Goal: Task Accomplishment & Management: Complete application form

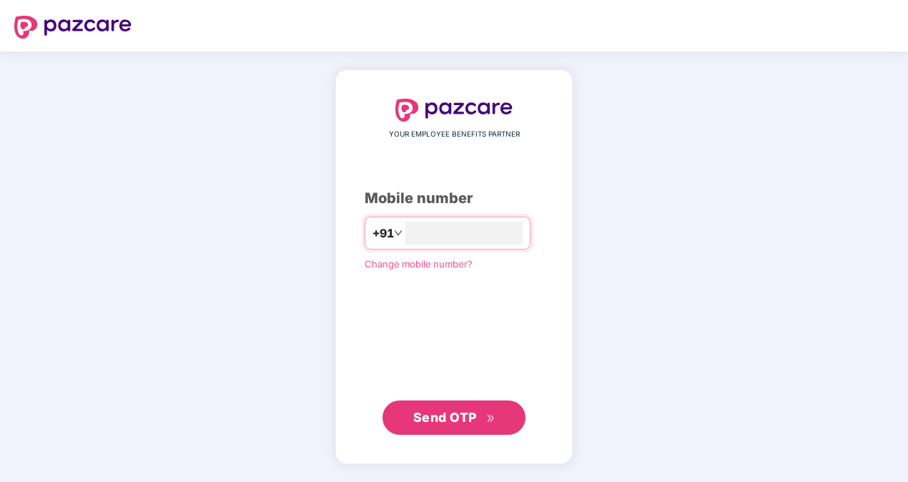
type input "**********"
click at [473, 420] on span "Send OTP" at bounding box center [445, 417] width 64 height 15
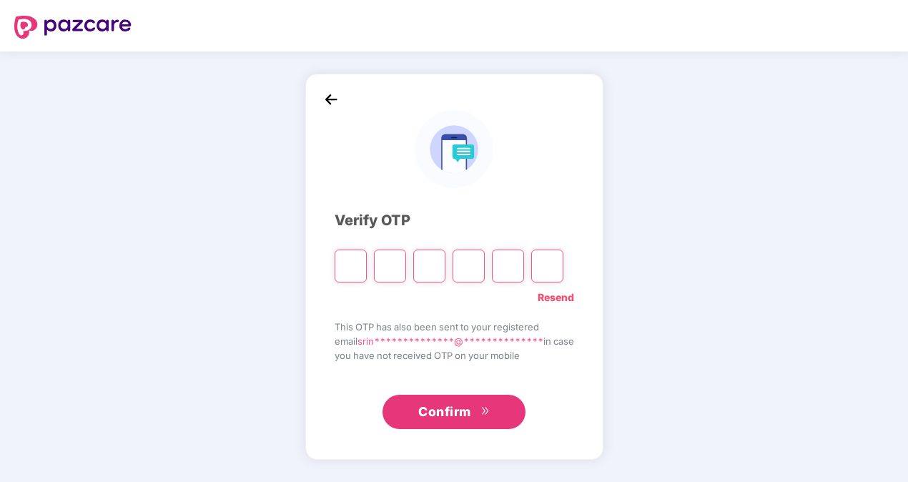
type input "*"
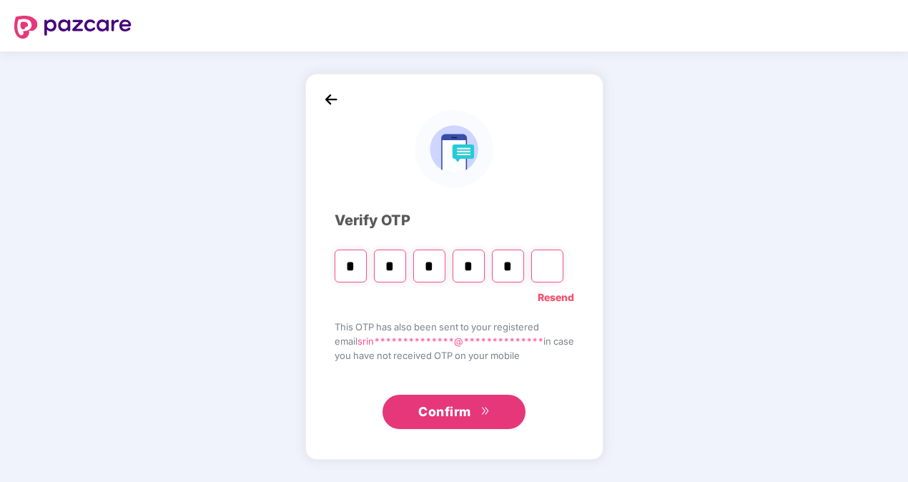
type input "*"
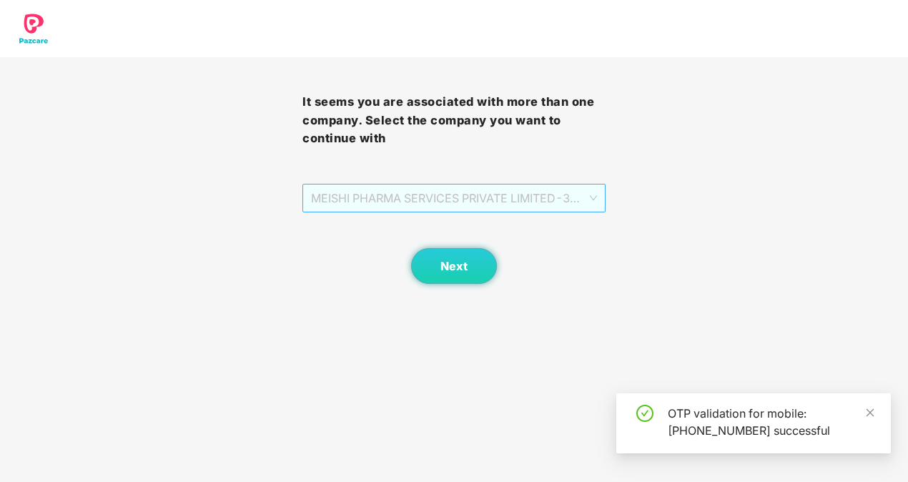
click at [565, 197] on span "MEISHI PHARMA SERVICES PRIVATE LIMITED - 303000028 - ADMIN" at bounding box center [453, 198] width 285 height 27
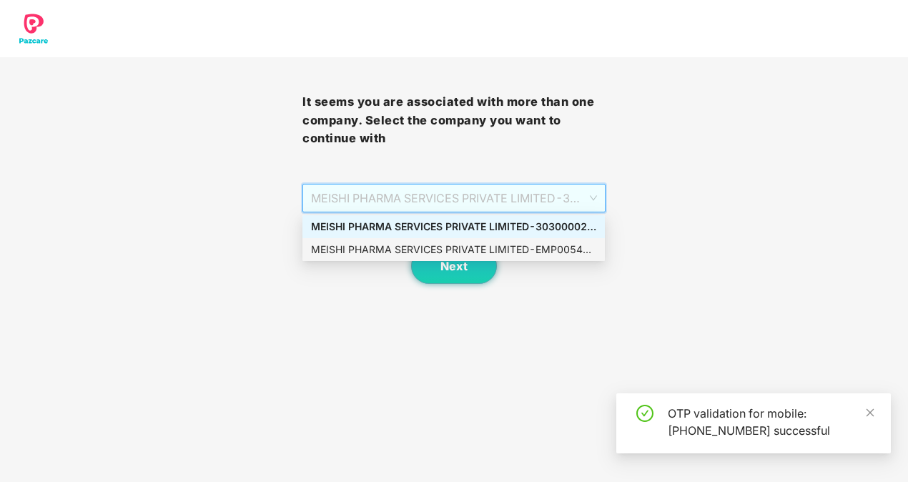
click at [551, 255] on div "MEISHI PHARMA SERVICES PRIVATE LIMITED - EMP0054 - EMPLOYEE" at bounding box center [453, 250] width 285 height 16
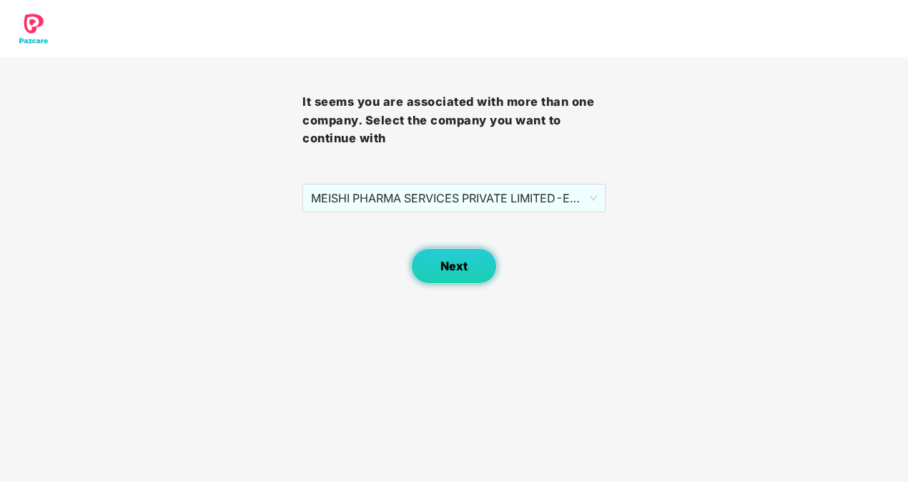
click at [478, 270] on button "Next" at bounding box center [454, 266] width 86 height 36
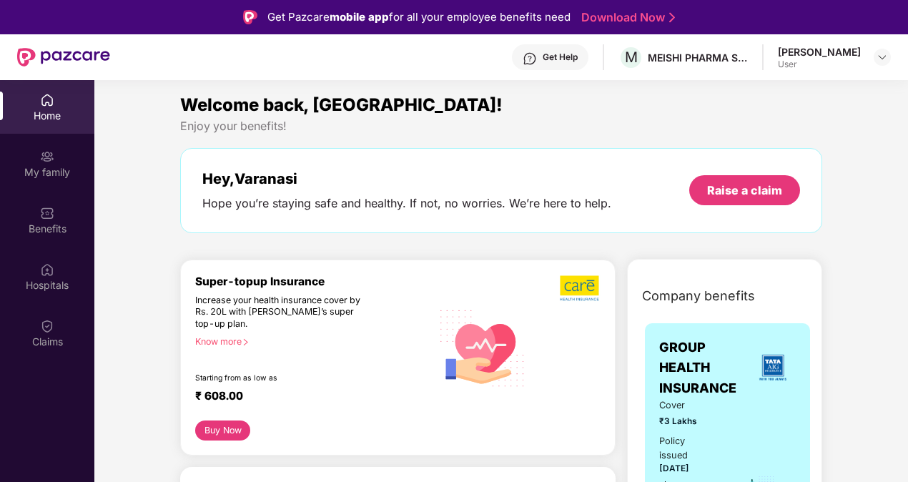
drag, startPoint x: 787, startPoint y: 64, endPoint x: 874, endPoint y: 43, distance: 89.7
click at [874, 43] on div "Get Help M MEISHI PHARMA SERVICES PRIVATE LIMITED Varanasi Srinivasa Rao User" at bounding box center [500, 57] width 781 height 46
click at [885, 57] on img at bounding box center [882, 57] width 11 height 11
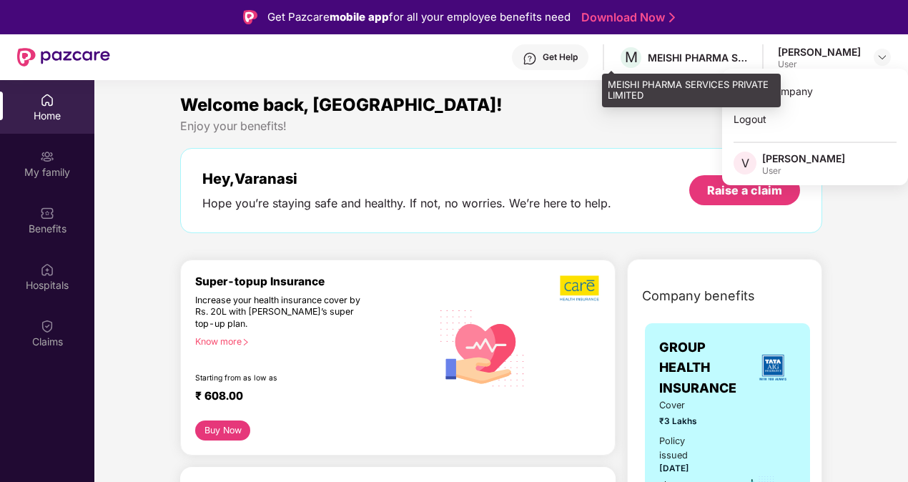
click at [691, 61] on div "MEISHI PHARMA SERVICES PRIVATE LIMITED" at bounding box center [698, 58] width 100 height 14
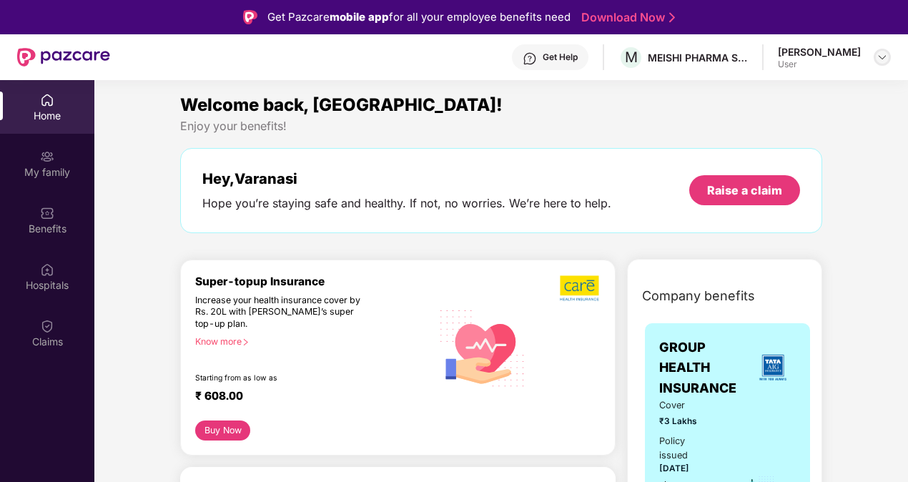
click at [880, 56] on img at bounding box center [882, 57] width 11 height 11
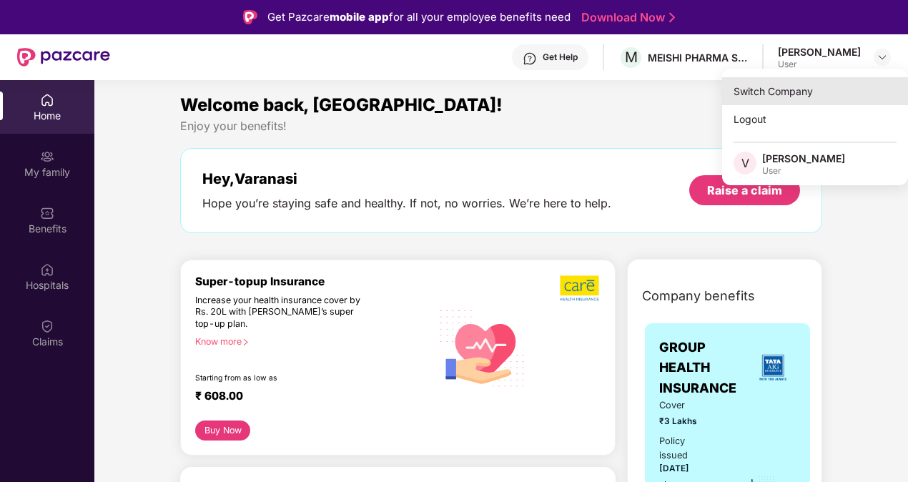
click at [804, 87] on div "Switch Company" at bounding box center [815, 91] width 186 height 28
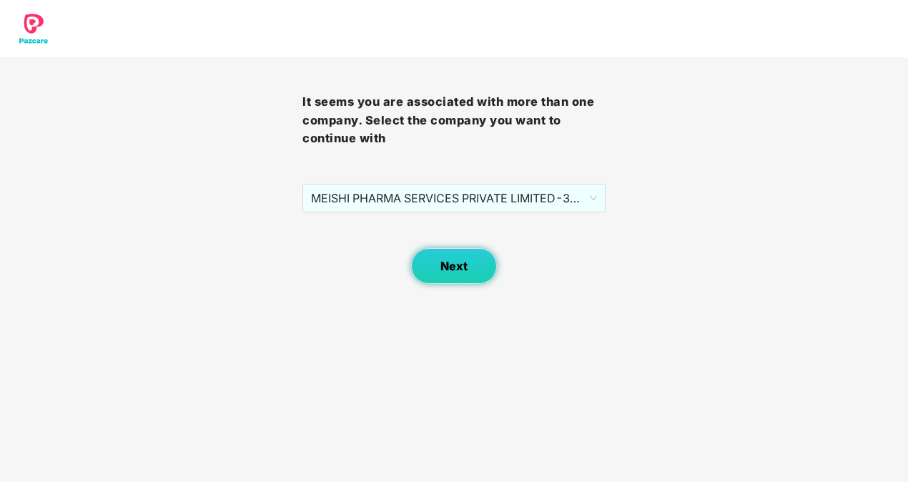
click at [461, 265] on span "Next" at bounding box center [454, 267] width 27 height 14
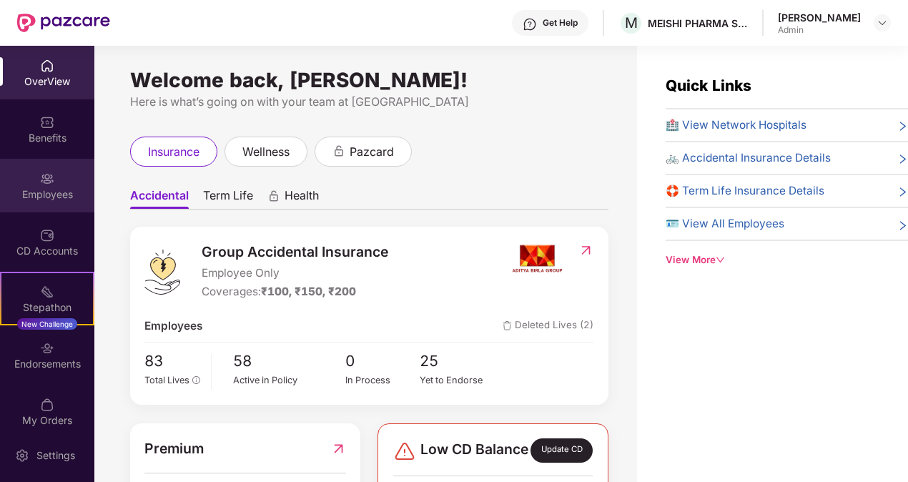
click at [46, 179] on img at bounding box center [47, 179] width 14 height 14
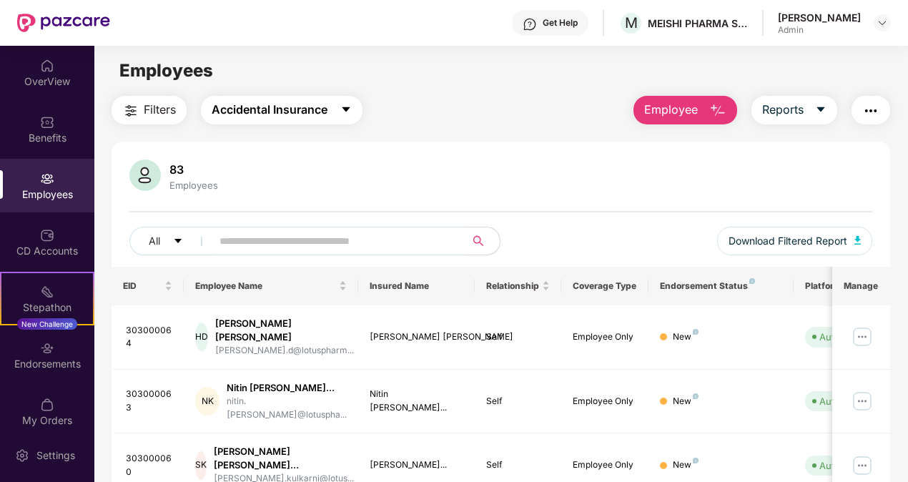
click at [313, 115] on span "Accidental Insurance" at bounding box center [270, 110] width 116 height 18
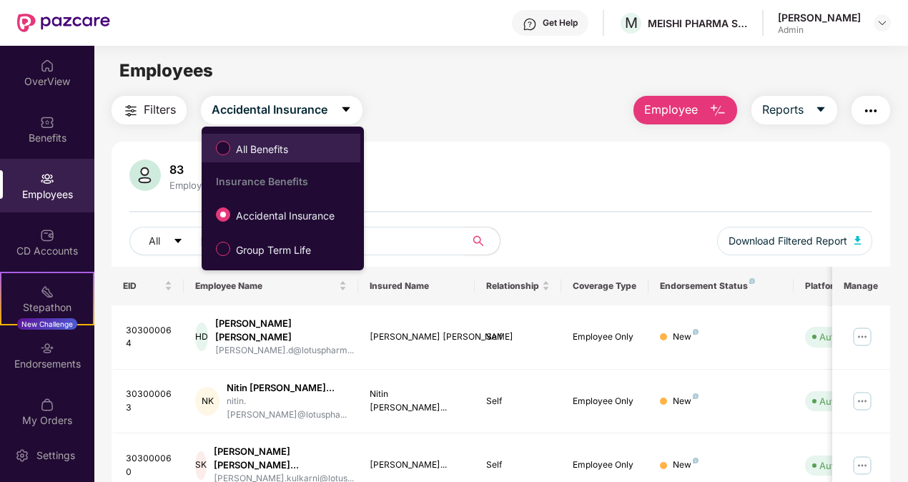
click at [282, 142] on span "All Benefits" at bounding box center [262, 150] width 64 height 16
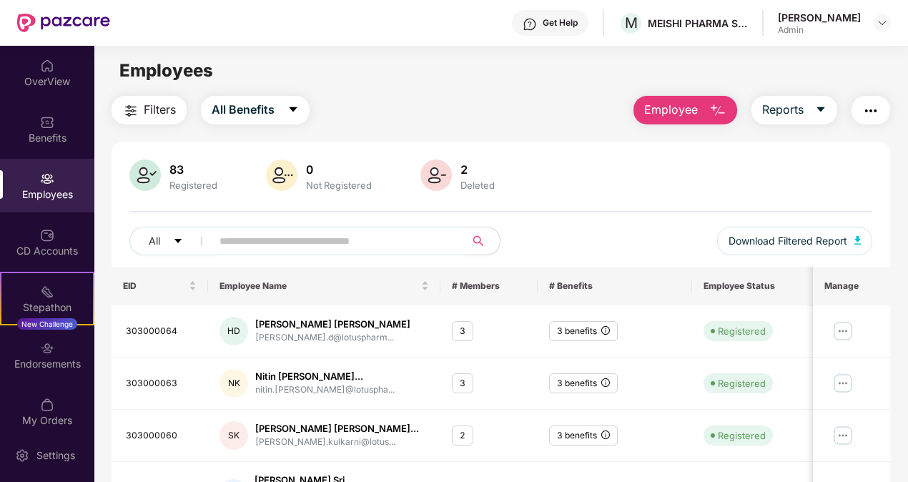
drag, startPoint x: 906, startPoint y: 132, endPoint x: 900, endPoint y: 288, distance: 156.0
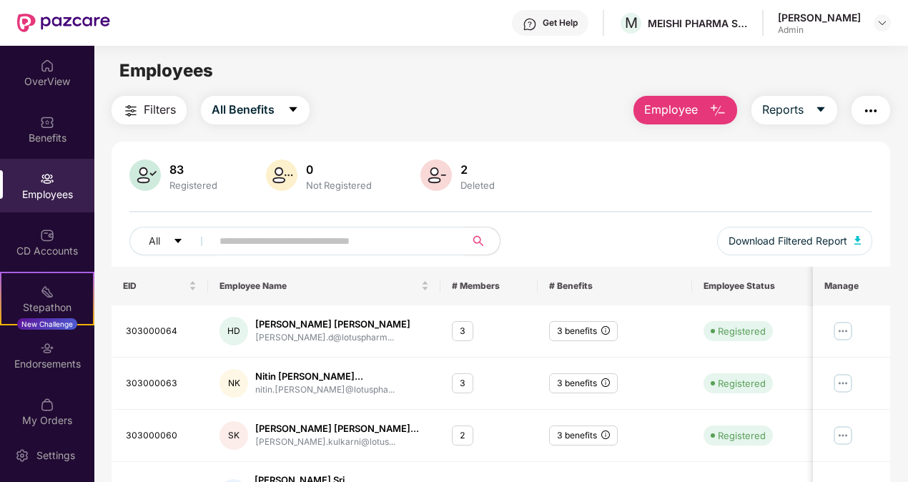
drag, startPoint x: 906, startPoint y: 280, endPoint x: 897, endPoint y: 146, distance: 134.7
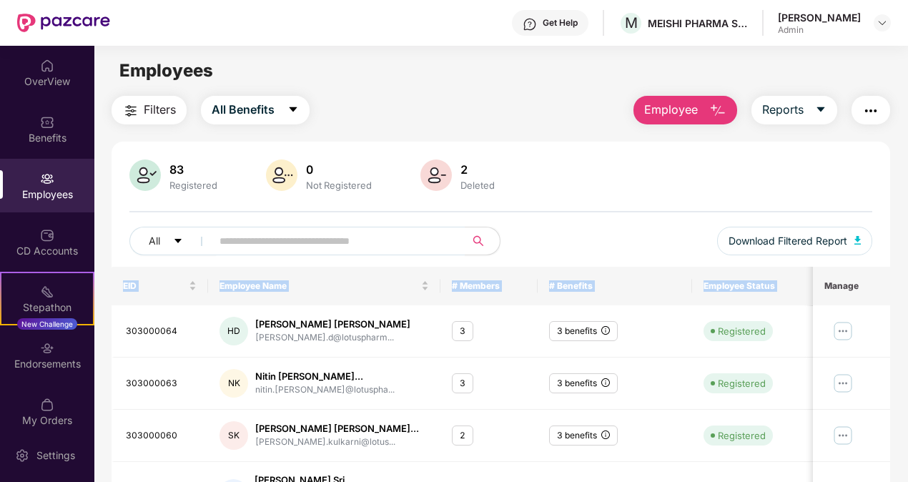
drag, startPoint x: 906, startPoint y: 180, endPoint x: 911, endPoint y: 281, distance: 101.0
click at [908, 281] on html "Get Help M MEISHI PHARMA SERVICES PRIVATE LIMITED Varanasi Srinivasa Rao Admin …" at bounding box center [454, 241] width 908 height 482
click at [594, 219] on div "83 Registered 0 Not Registered 2 Deleted All Download Filtered Report" at bounding box center [502, 213] width 780 height 107
click at [284, 110] on button "All Benefits" at bounding box center [255, 110] width 109 height 29
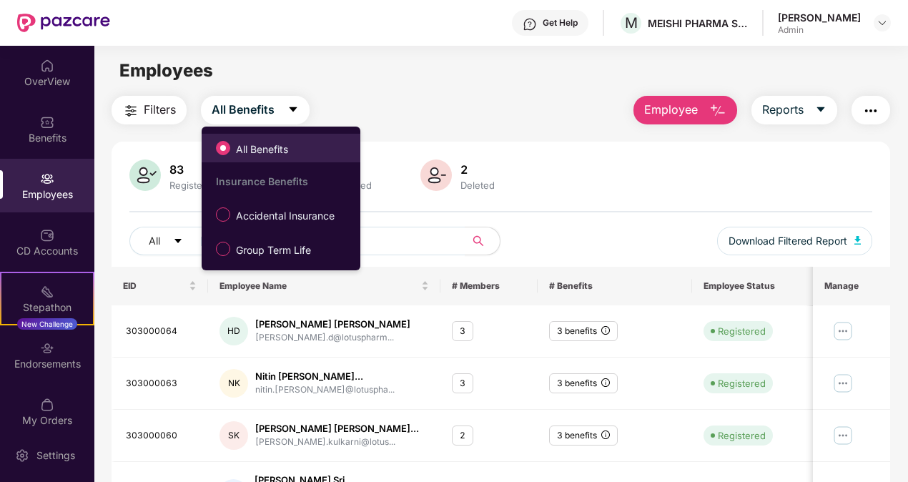
click at [282, 152] on span "All Benefits" at bounding box center [262, 150] width 64 height 16
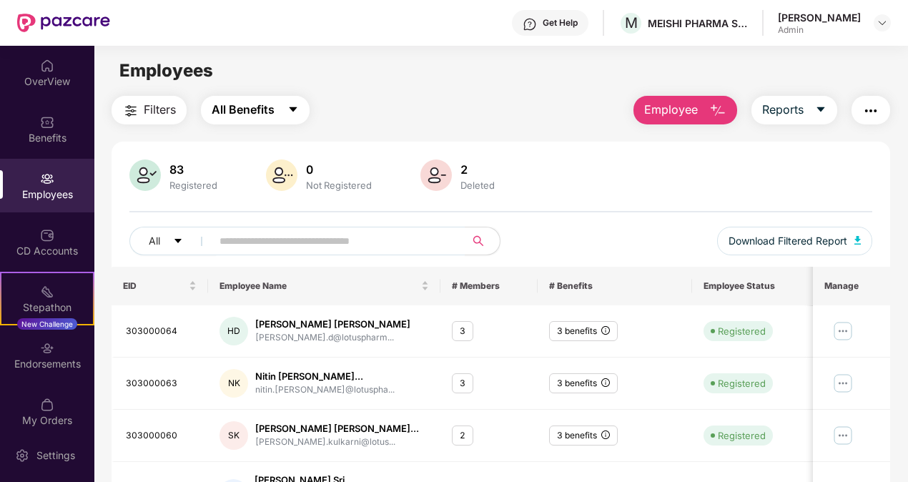
click at [263, 101] on span "All Benefits" at bounding box center [243, 110] width 63 height 18
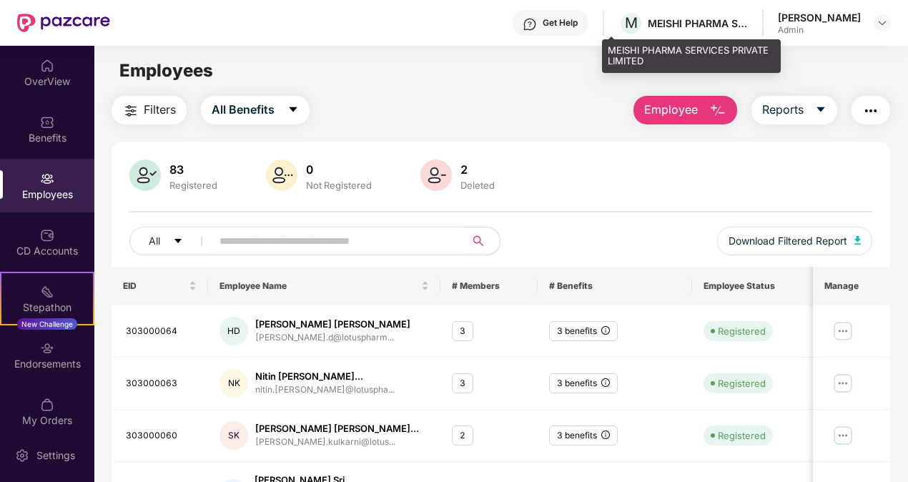
click at [692, 23] on div "MEISHI PHARMA SERVICES PRIVATE LIMITED" at bounding box center [698, 23] width 100 height 14
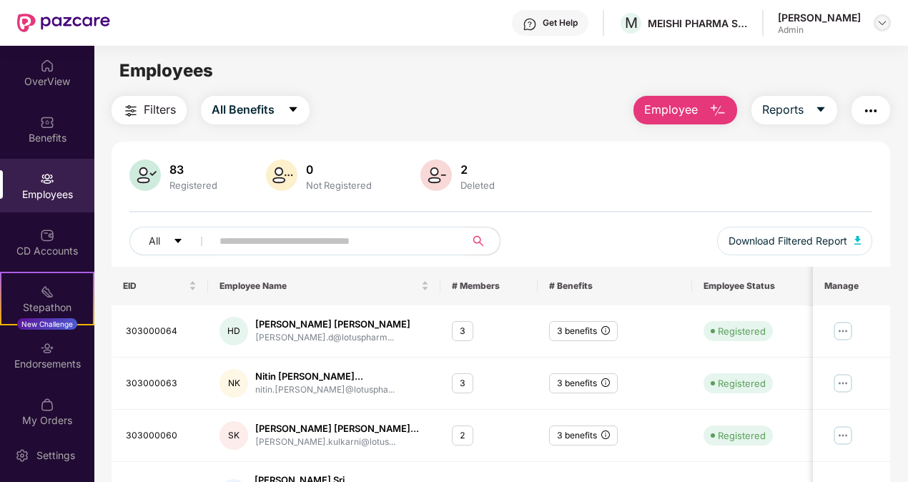
click at [886, 26] on img at bounding box center [882, 22] width 11 height 11
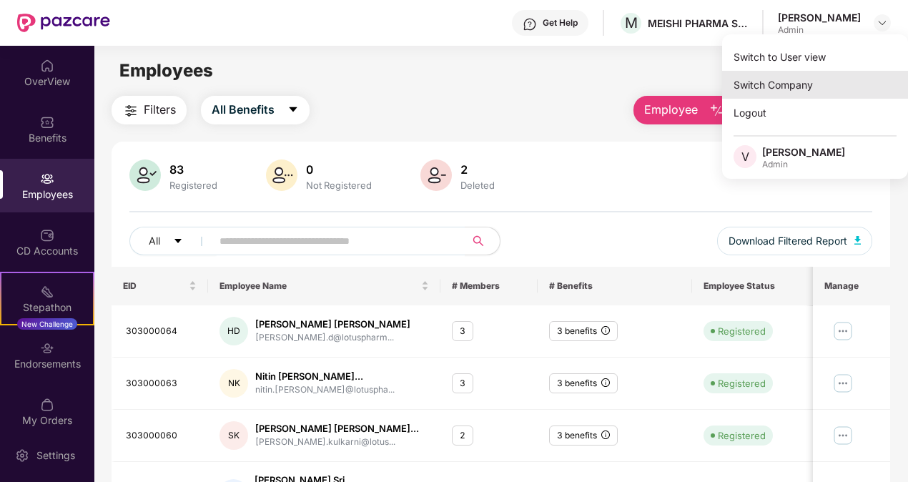
click at [805, 85] on div "Switch Company" at bounding box center [815, 85] width 186 height 28
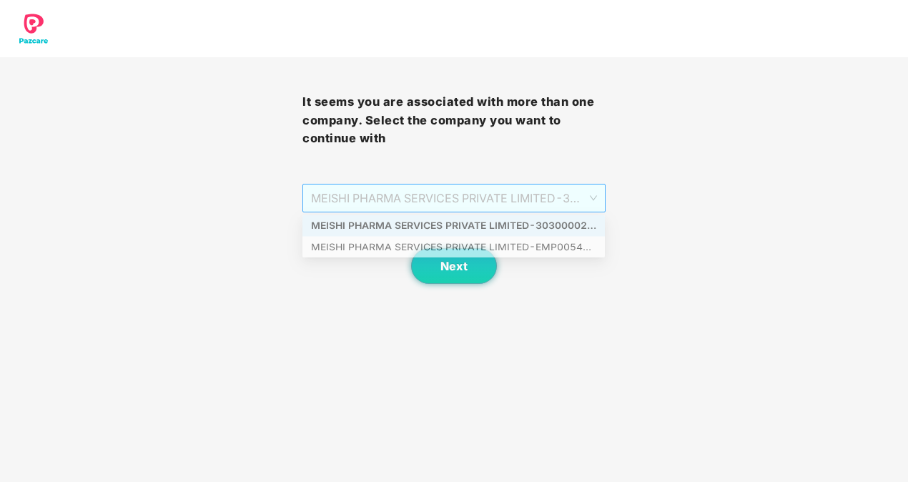
click at [554, 199] on span "MEISHI PHARMA SERVICES PRIVATE LIMITED - 303000028 - ADMIN" at bounding box center [453, 198] width 285 height 27
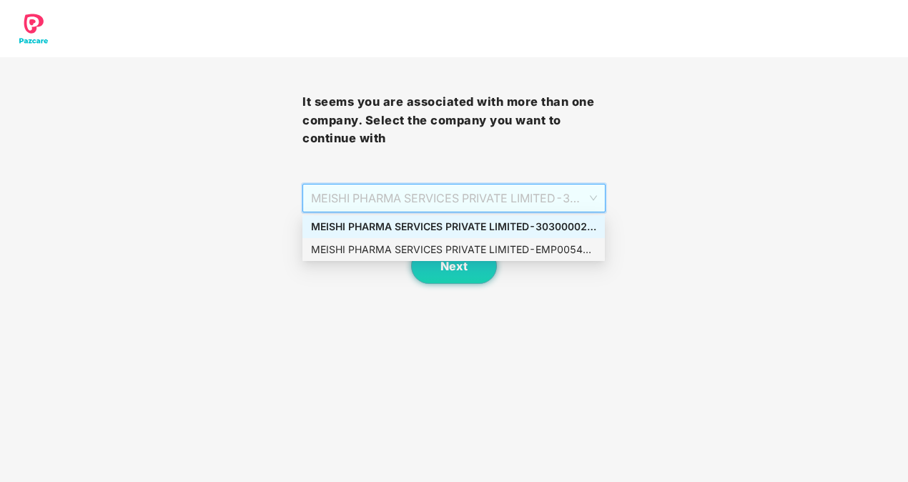
click at [526, 241] on div "MEISHI PHARMA SERVICES PRIVATE LIMITED - EMP0054 - EMPLOYEE" at bounding box center [454, 249] width 303 height 23
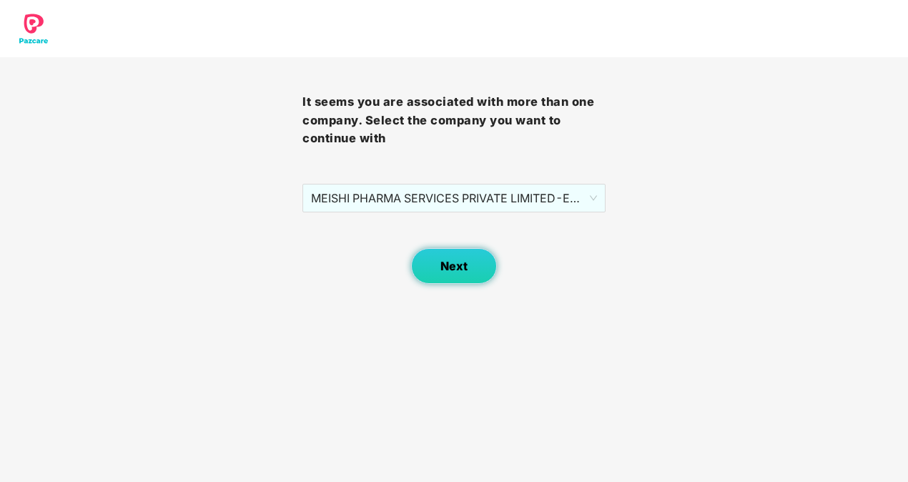
click at [455, 275] on button "Next" at bounding box center [454, 266] width 86 height 36
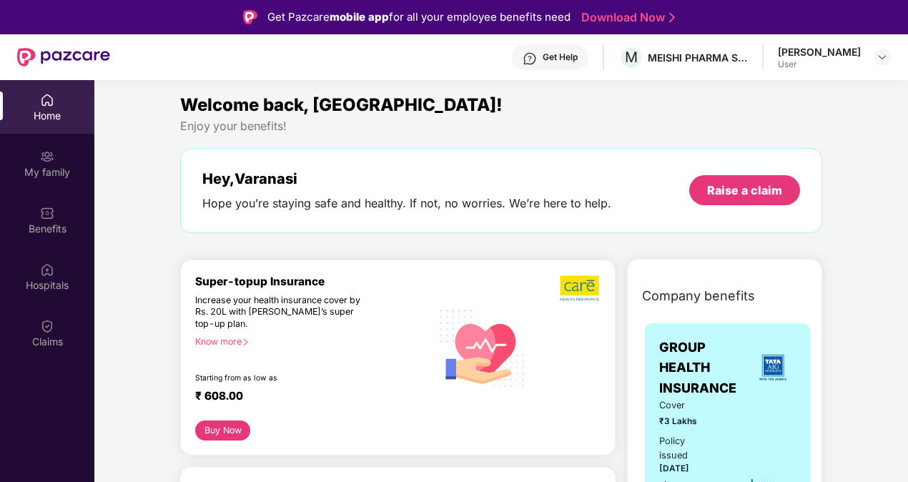
click at [817, 62] on div "User" at bounding box center [819, 64] width 83 height 11
click at [878, 61] on img at bounding box center [882, 57] width 11 height 11
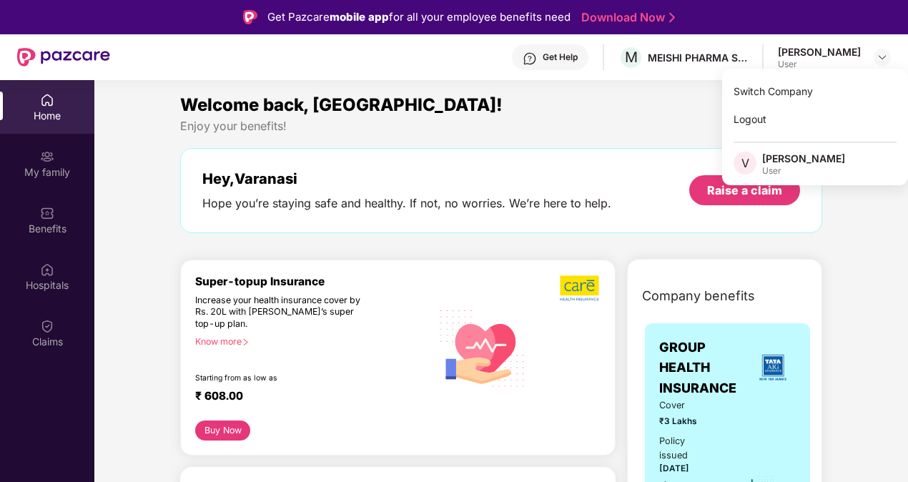
click at [800, 164] on div "Varanasi Srinivasa Rao" at bounding box center [804, 159] width 83 height 14
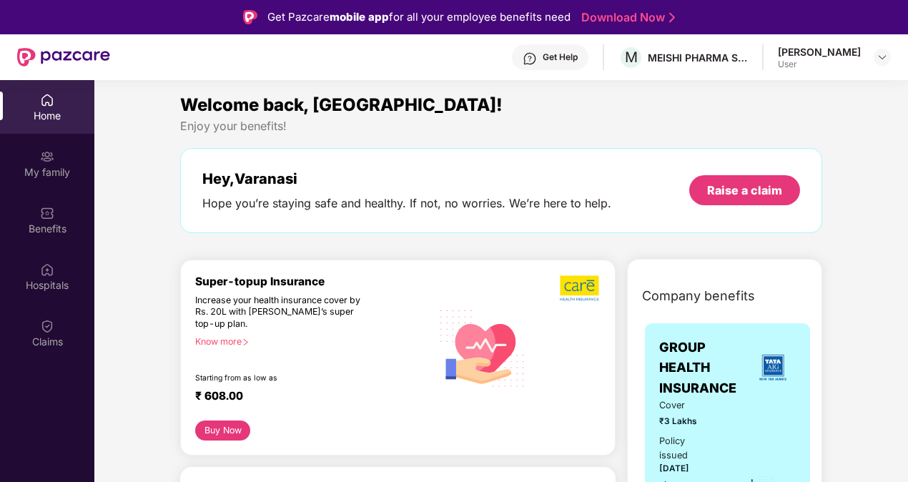
click at [808, 69] on div "User" at bounding box center [819, 64] width 83 height 11
click at [781, 64] on div "User" at bounding box center [819, 64] width 83 height 11
click at [885, 59] on img at bounding box center [882, 57] width 11 height 11
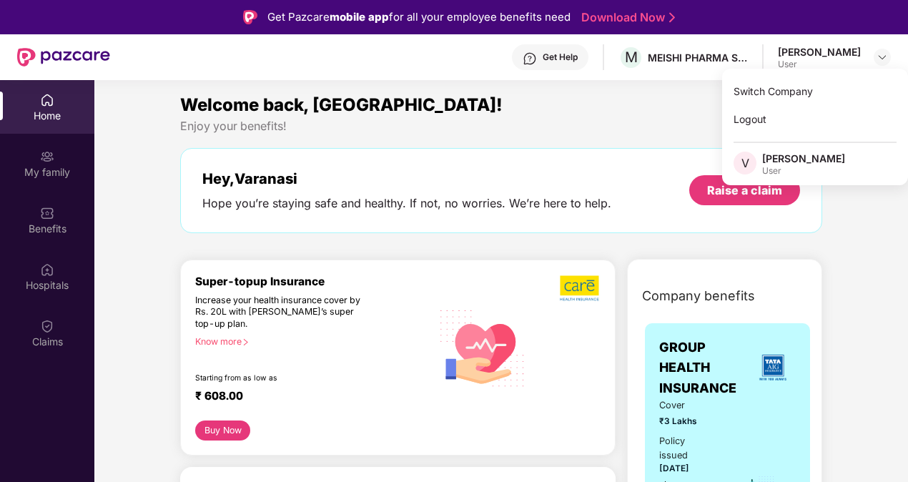
click at [777, 163] on div "Varanasi Srinivasa Rao" at bounding box center [804, 159] width 83 height 14
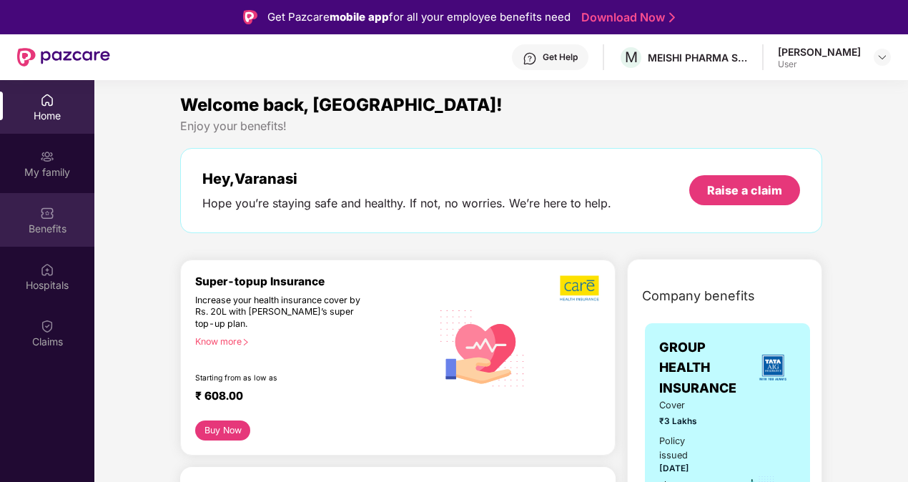
click at [45, 225] on div "Benefits" at bounding box center [47, 229] width 94 height 14
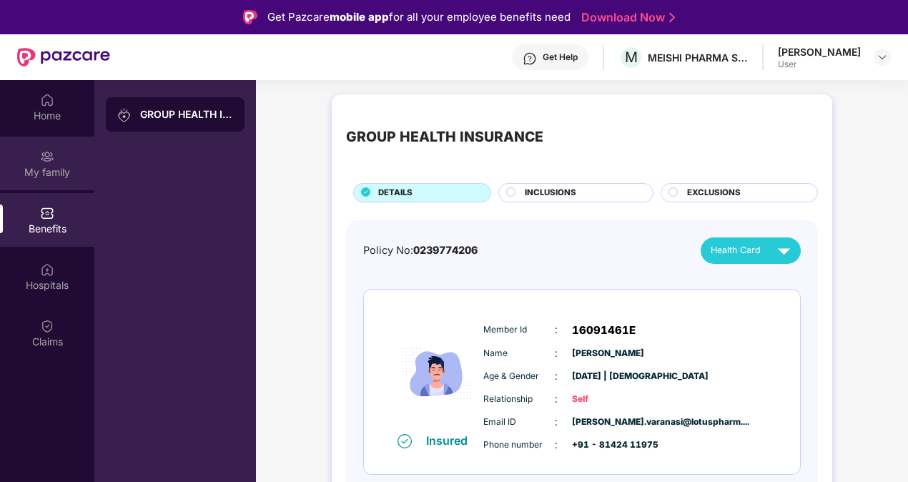
click at [41, 145] on div "My family" at bounding box center [47, 164] width 94 height 54
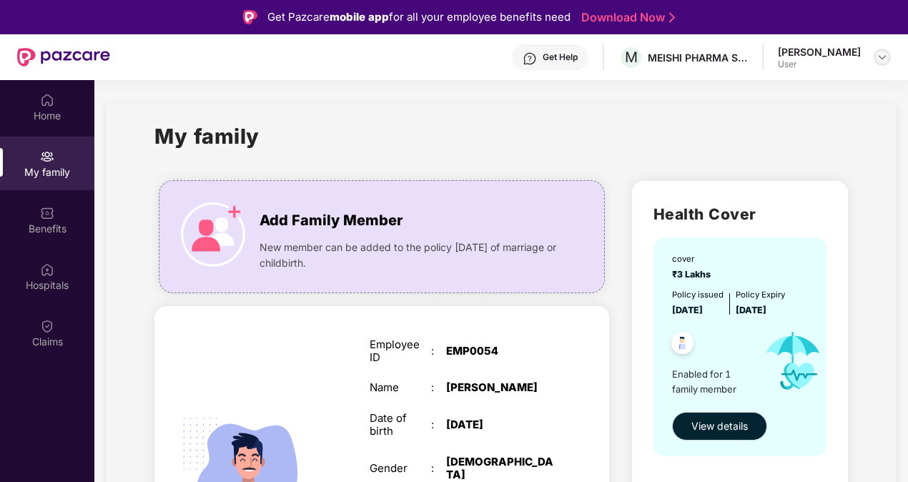
drag, startPoint x: 821, startPoint y: 52, endPoint x: 876, endPoint y: 58, distance: 54.7
click at [876, 58] on div "Varanasi Srinivasa Rao User" at bounding box center [834, 57] width 113 height 25
click at [876, 58] on div at bounding box center [882, 57] width 17 height 17
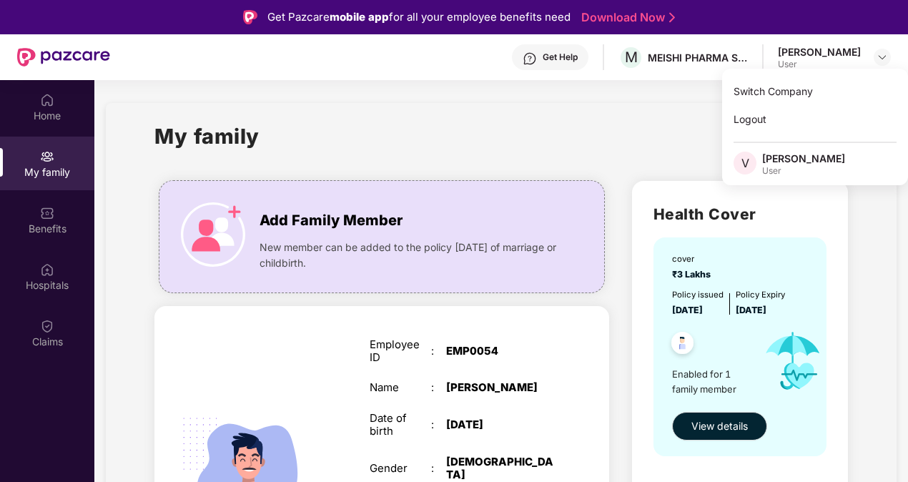
click at [648, 82] on section "My family Add Family Member New member can be added to the policy within 30 day…" at bounding box center [501, 397] width 814 height 635
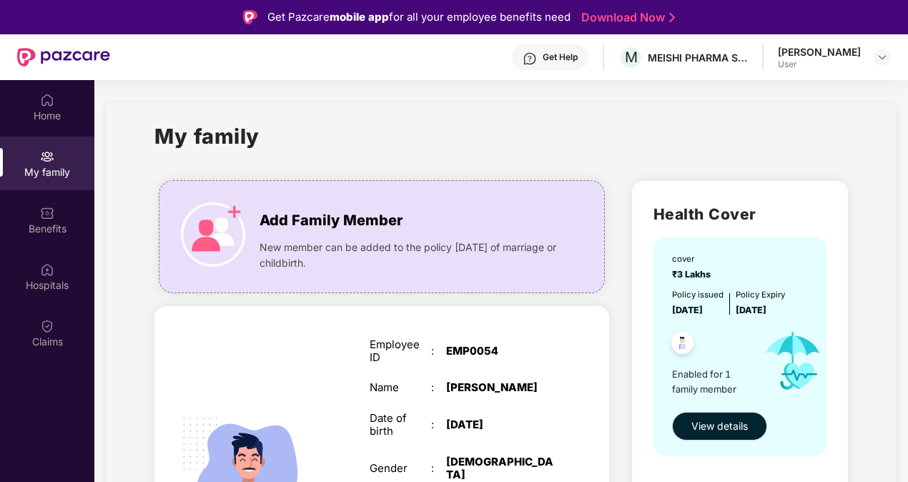
click at [880, 67] on div "Varanasi Srinivasa Rao User" at bounding box center [834, 57] width 113 height 25
click at [883, 58] on img at bounding box center [882, 57] width 11 height 11
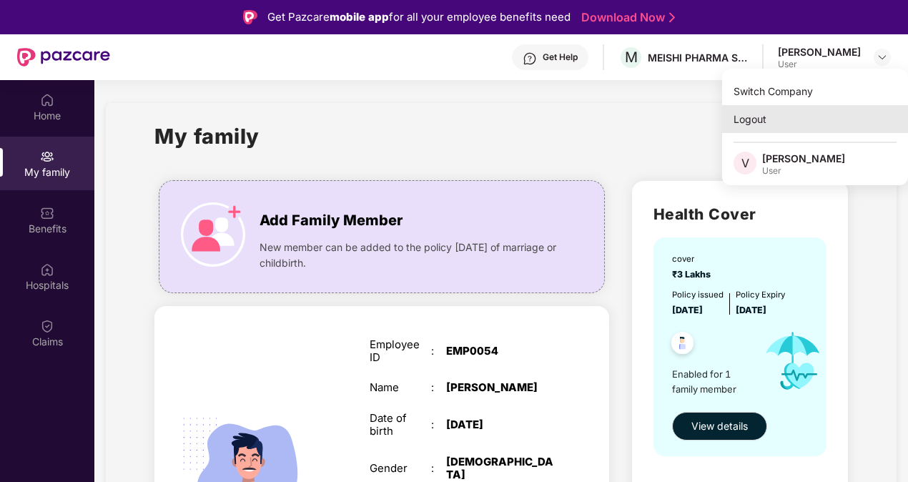
click at [797, 129] on div "Logout" at bounding box center [815, 119] width 186 height 28
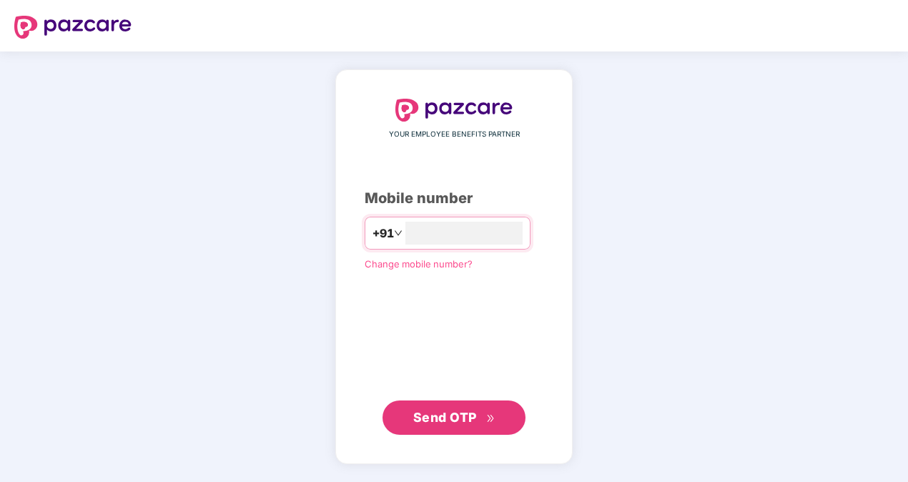
type input "**********"
click at [449, 418] on span "Send OTP" at bounding box center [445, 416] width 64 height 15
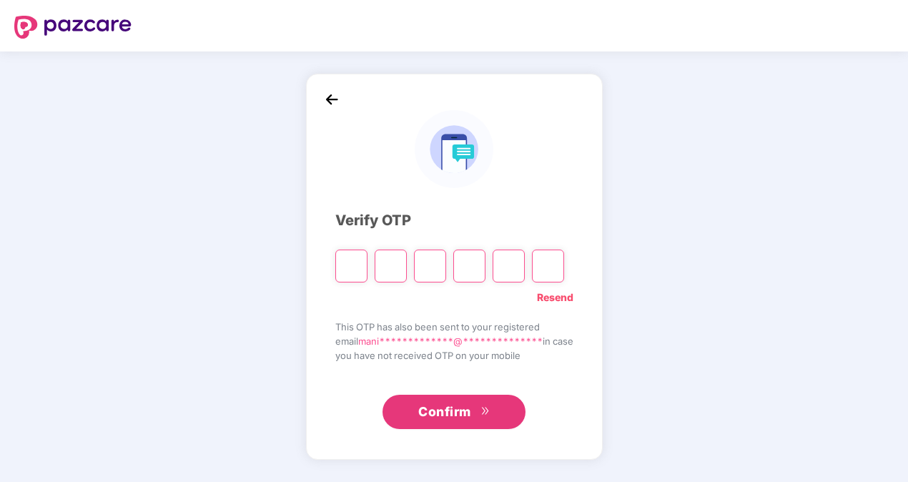
type input "*"
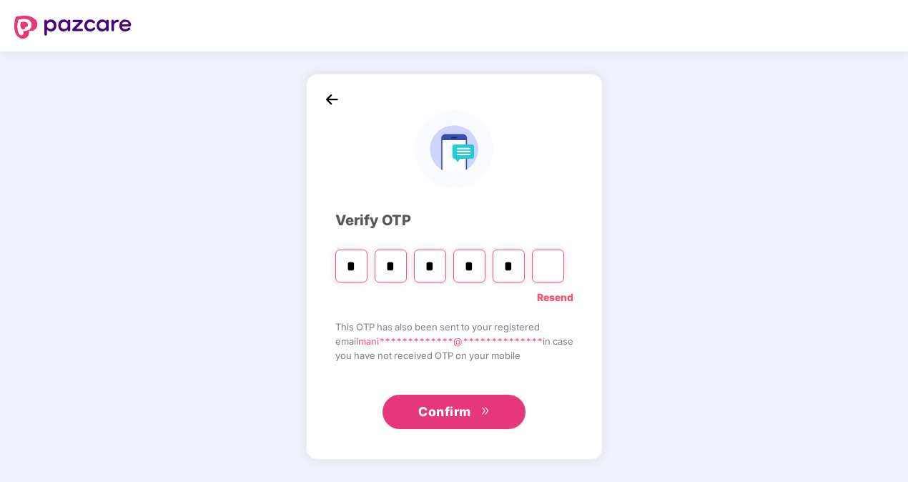
type input "*"
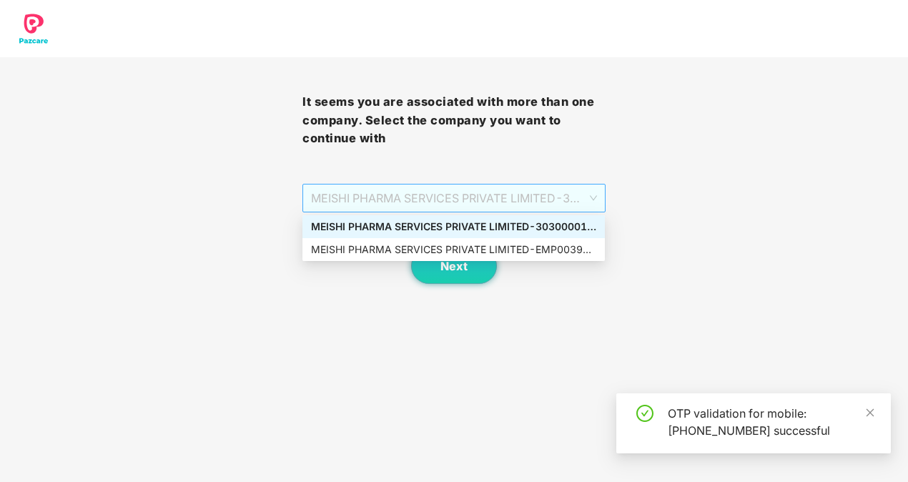
click at [525, 210] on span "MEISHI PHARMA SERVICES PRIVATE LIMITED - 303000013 - ADMIN" at bounding box center [453, 198] width 285 height 27
click at [506, 248] on div "MEISHI PHARMA SERVICES PRIVATE LIMITED - EMP0039 - ADMIN" at bounding box center [453, 250] width 285 height 16
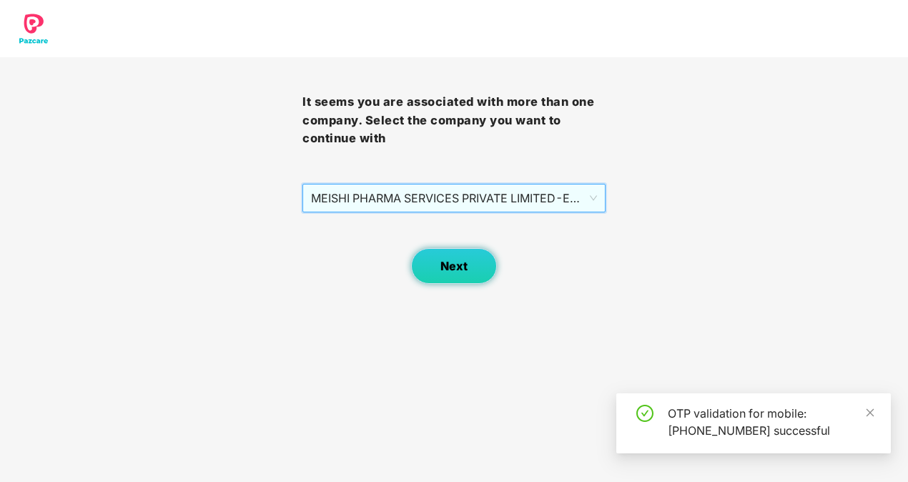
click at [466, 265] on span "Next" at bounding box center [454, 267] width 27 height 14
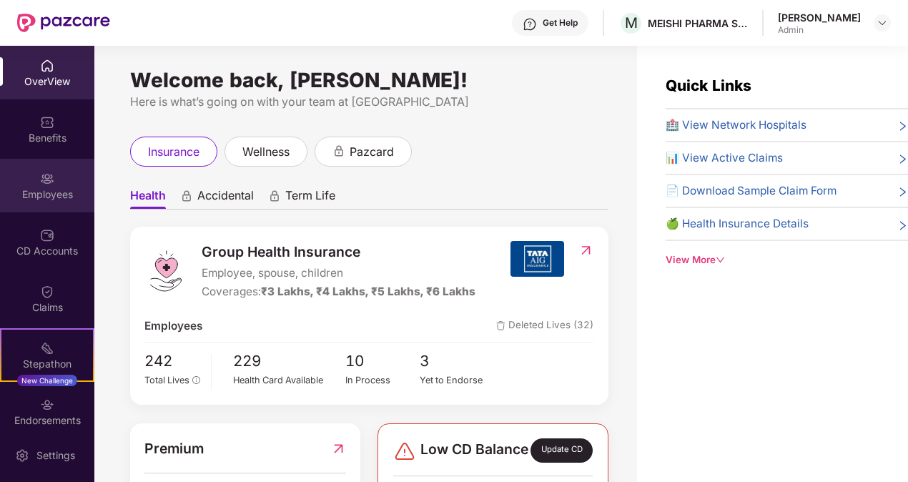
click at [54, 193] on div "Employees" at bounding box center [47, 194] width 94 height 14
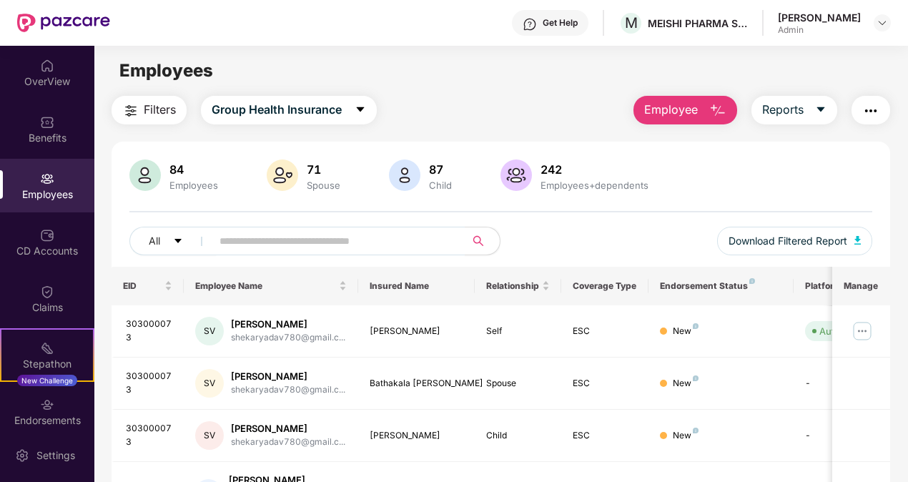
click at [688, 100] on button "Employee" at bounding box center [686, 110] width 104 height 29
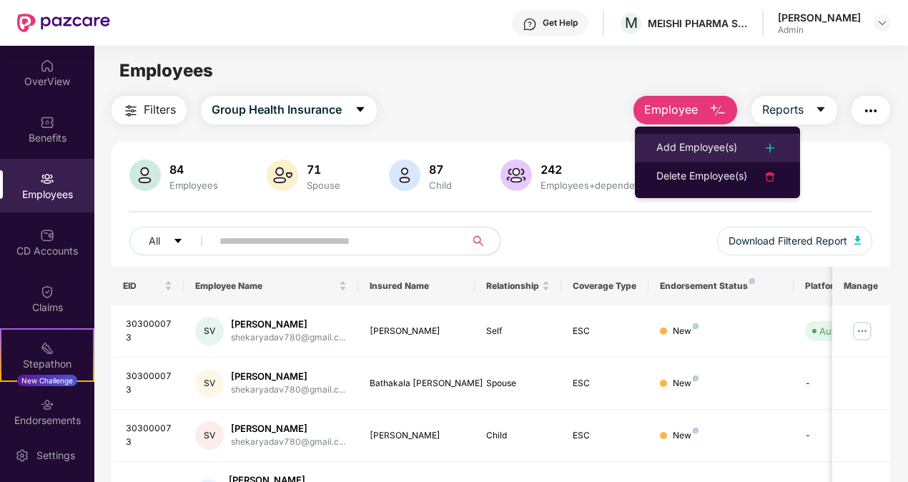
click at [688, 144] on div "Add Employee(s)" at bounding box center [697, 147] width 81 height 17
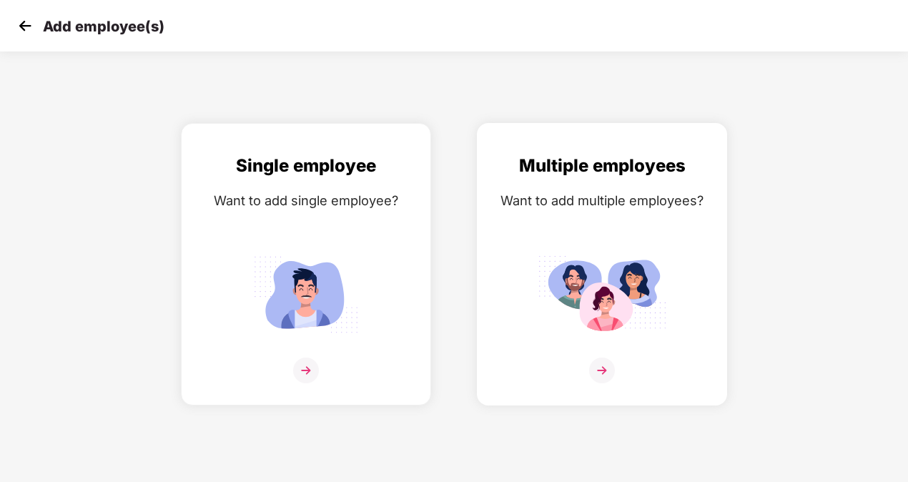
click at [587, 323] on img at bounding box center [602, 294] width 129 height 89
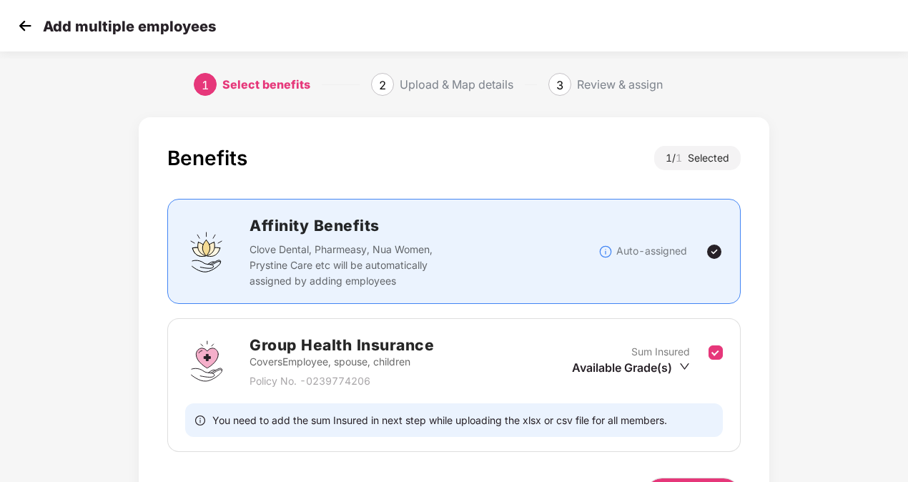
scroll to position [93, 0]
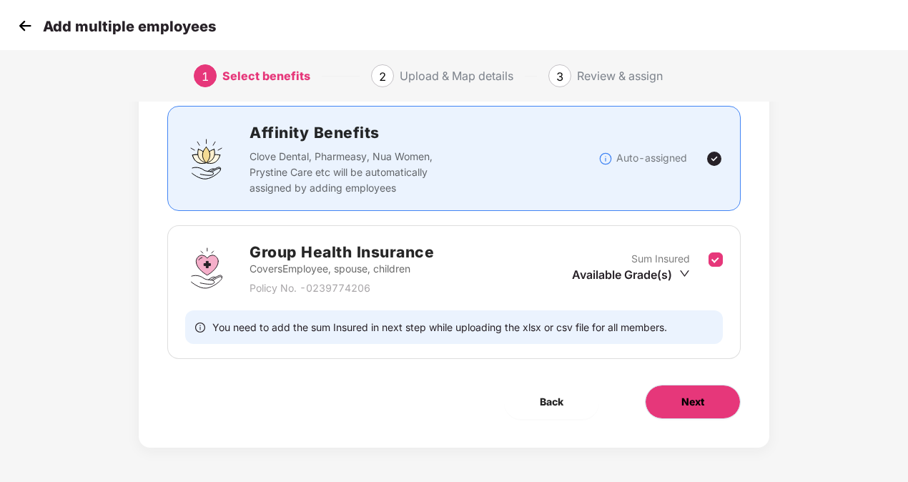
click at [717, 392] on button "Next" at bounding box center [693, 402] width 96 height 34
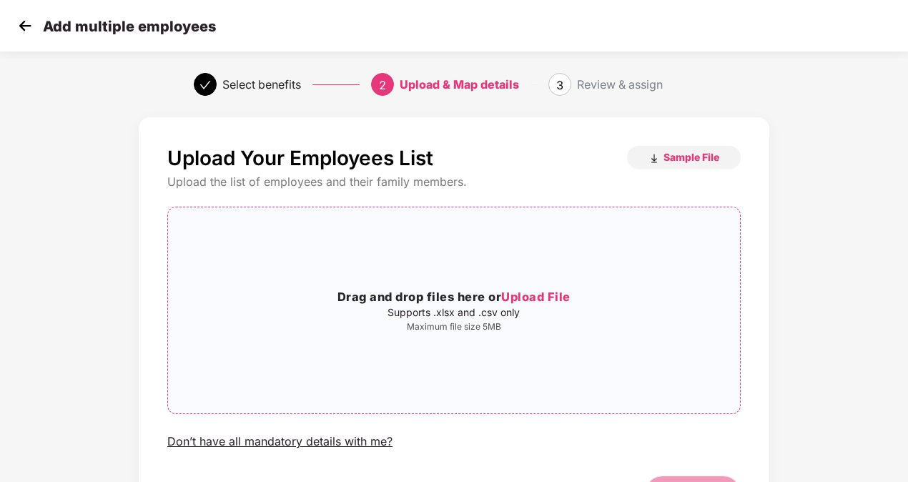
click at [518, 298] on span "Upload File" at bounding box center [535, 297] width 69 height 14
click at [537, 292] on span "Upload File" at bounding box center [535, 297] width 69 height 14
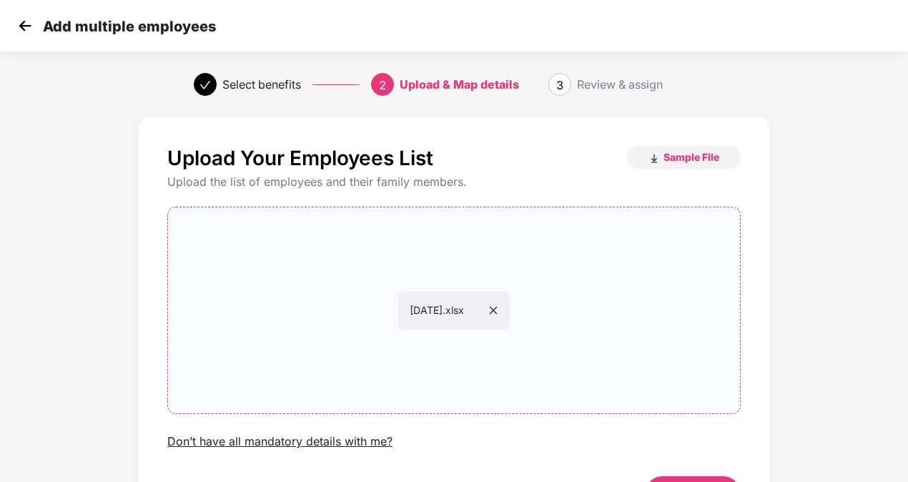
scroll to position [0, 1]
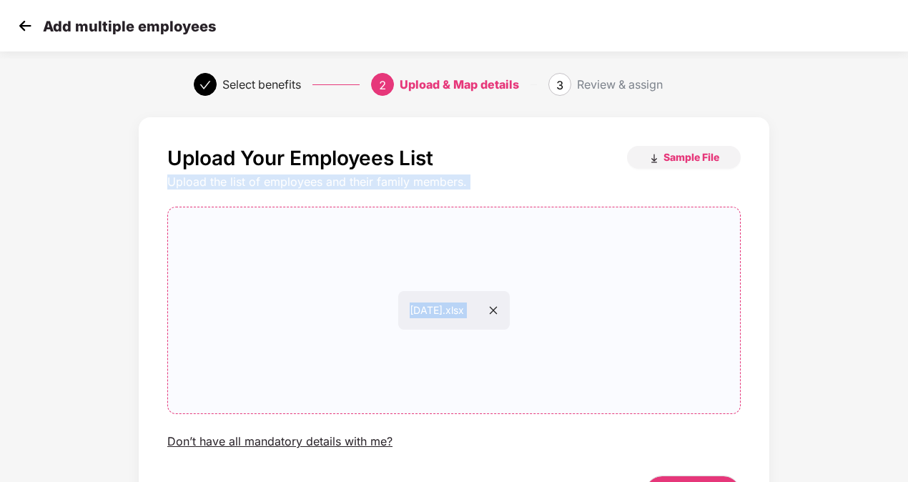
drag, startPoint x: 906, startPoint y: 160, endPoint x: 912, endPoint y: 305, distance: 144.6
click at [908, 305] on html "Add multiple employees Select benefits 2 Upload & Map details 3 Review & assign…" at bounding box center [454, 241] width 908 height 482
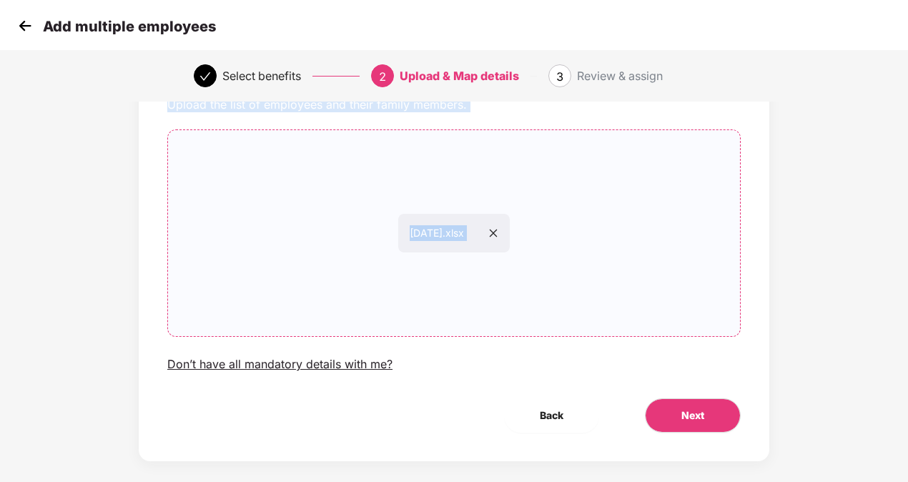
scroll to position [92, 1]
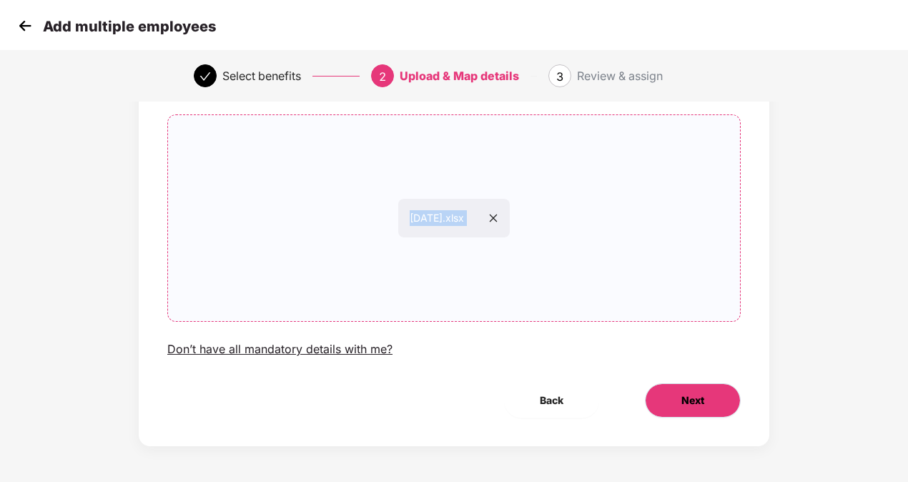
click at [729, 398] on button "Next" at bounding box center [693, 400] width 96 height 34
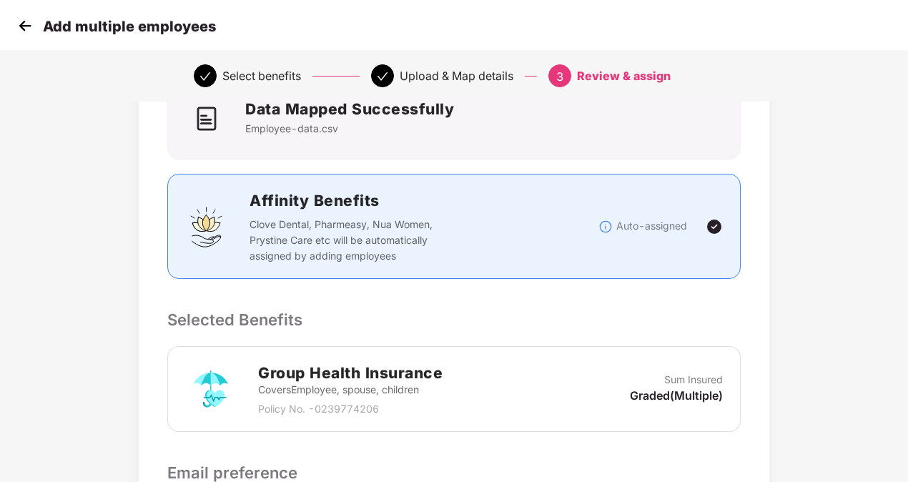
scroll to position [252, 1]
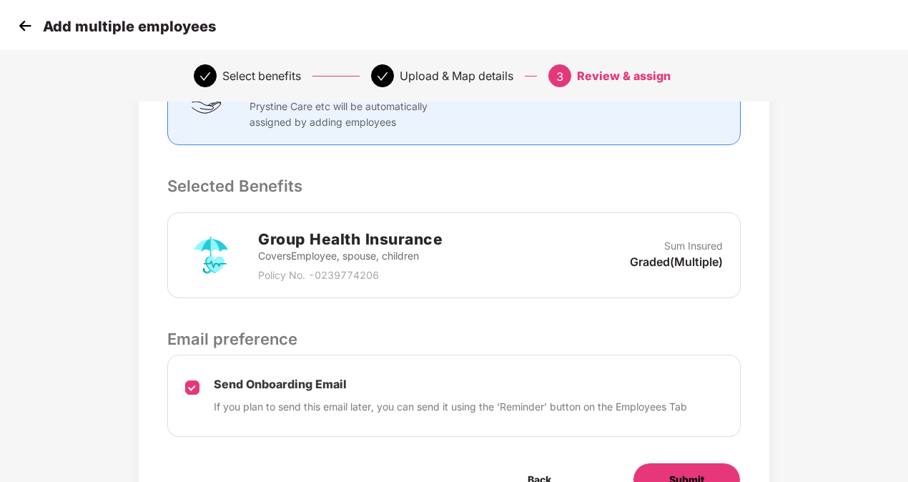
click at [662, 467] on button "Submit" at bounding box center [687, 480] width 108 height 34
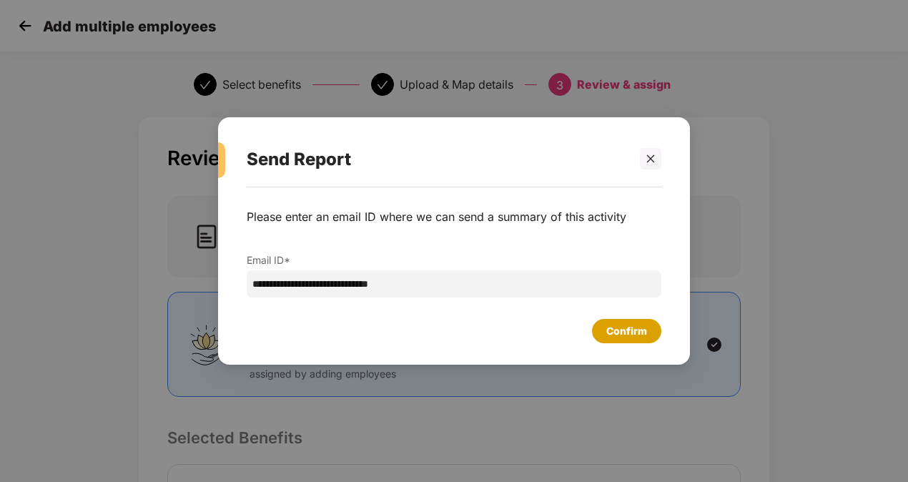
click at [612, 320] on div "Confirm" at bounding box center [626, 331] width 69 height 24
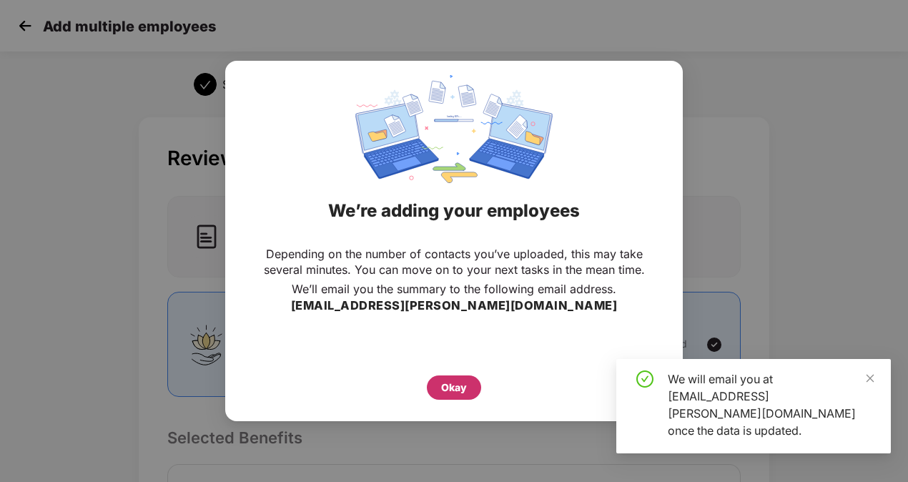
click at [451, 378] on div "Okay" at bounding box center [454, 388] width 54 height 24
